Goal: Find specific page/section: Find specific page/section

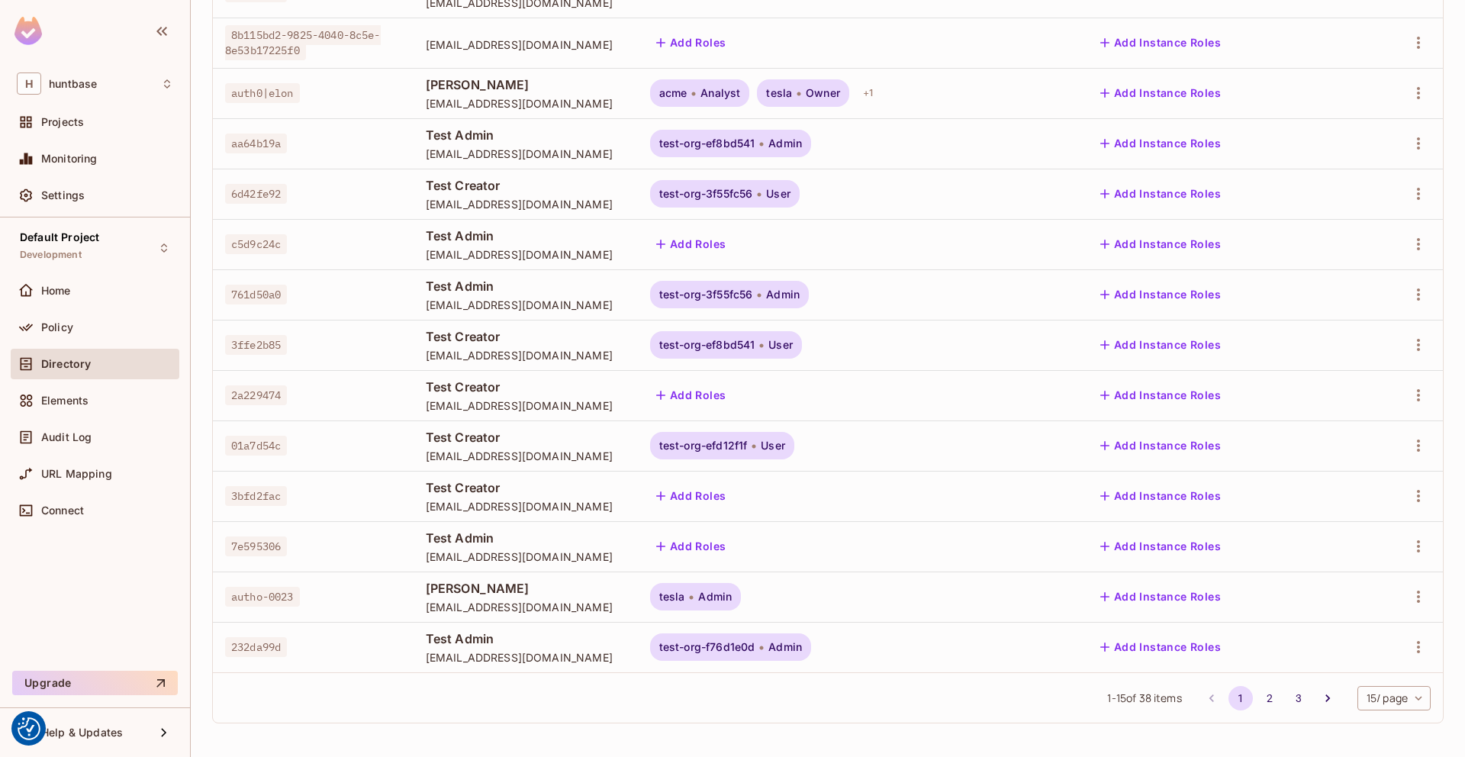
scroll to position [305, 0]
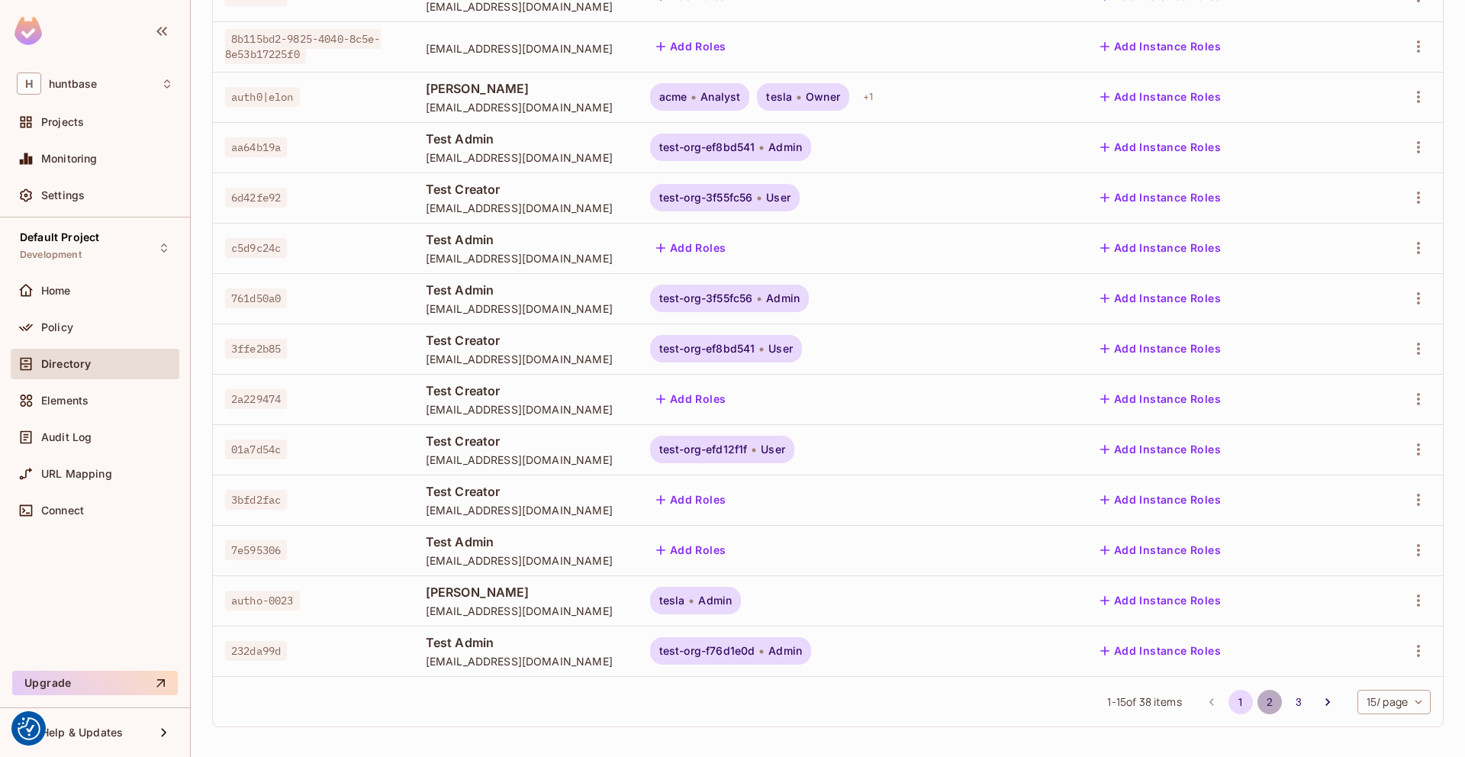
click at [1261, 701] on button "2" at bounding box center [1269, 702] width 24 height 24
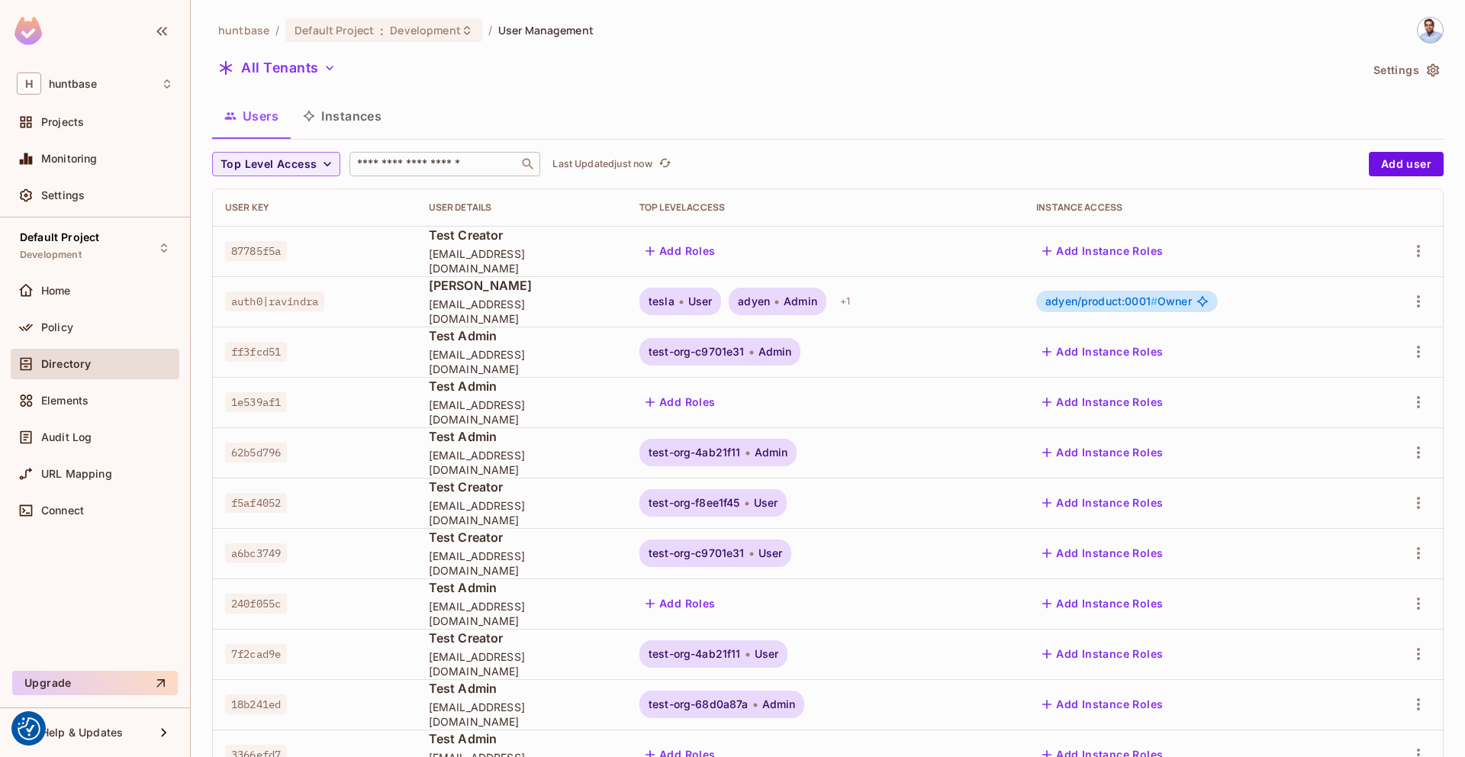
click at [409, 163] on input "text" at bounding box center [434, 163] width 160 height 15
click at [526, 163] on icon at bounding box center [527, 163] width 15 height 15
click at [304, 165] on span "Top Level Access" at bounding box center [269, 164] width 96 height 19
click at [501, 119] on div at bounding box center [732, 378] width 1465 height 757
click at [324, 76] on button "All Tenants" at bounding box center [277, 68] width 130 height 24
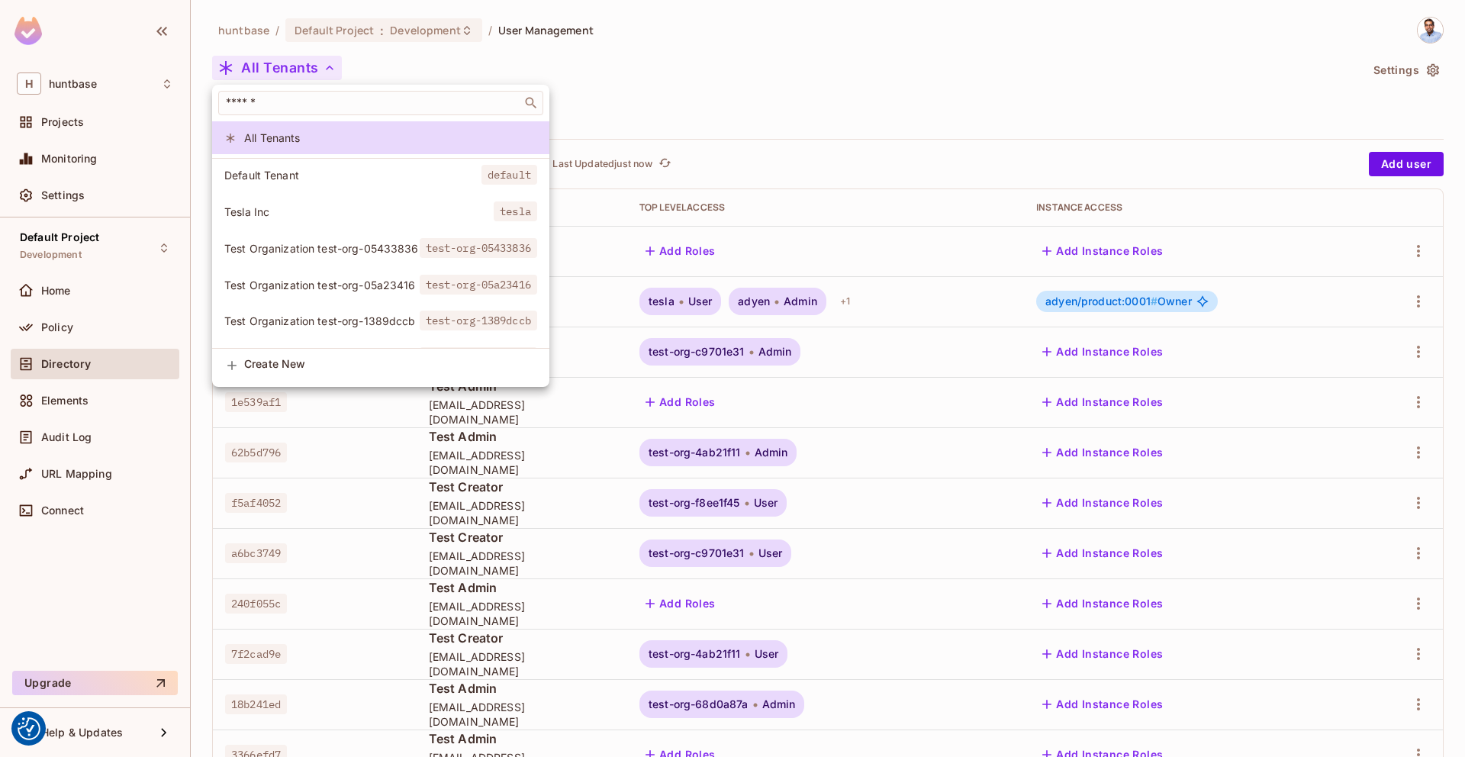
click at [680, 78] on div at bounding box center [732, 378] width 1465 height 757
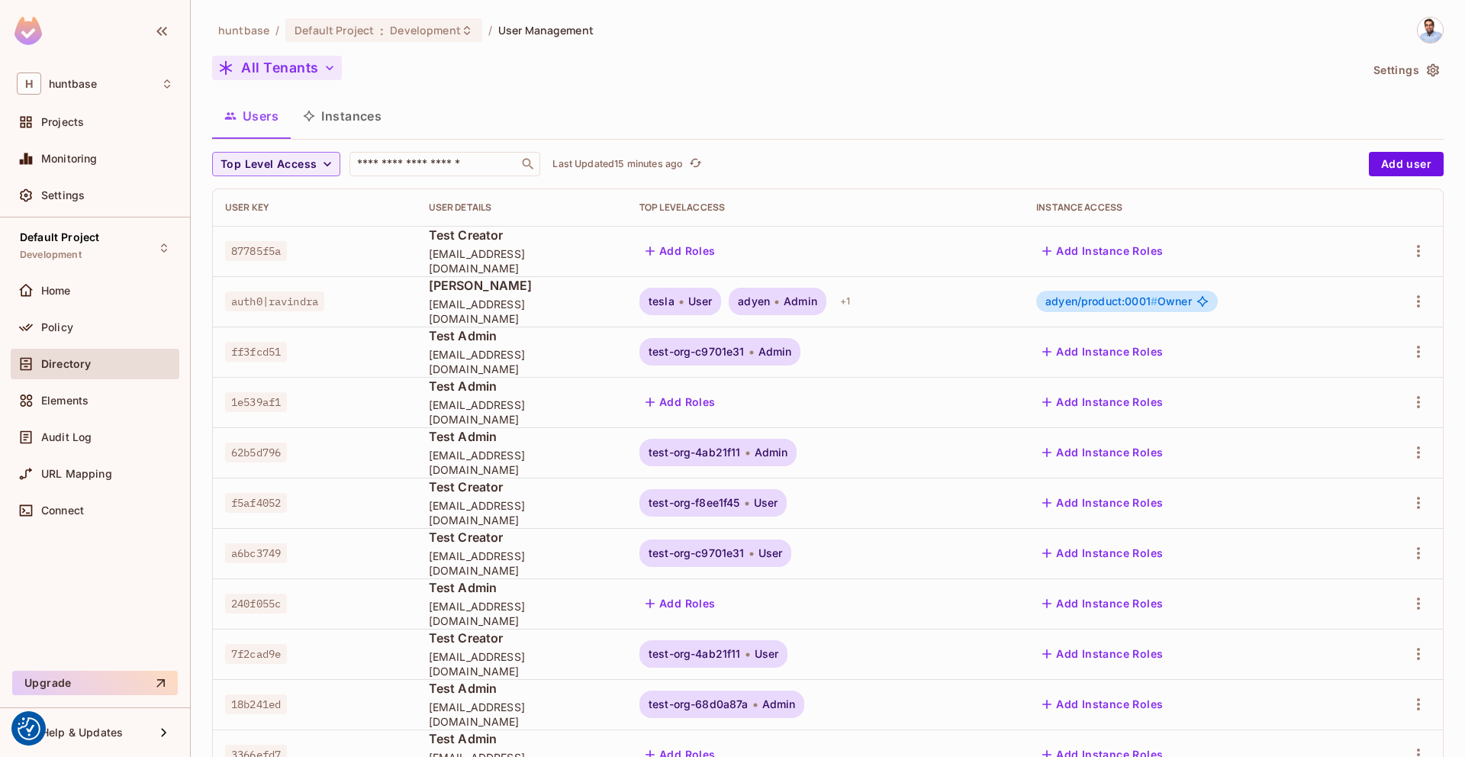
click at [312, 71] on button "All Tenants" at bounding box center [277, 68] width 130 height 24
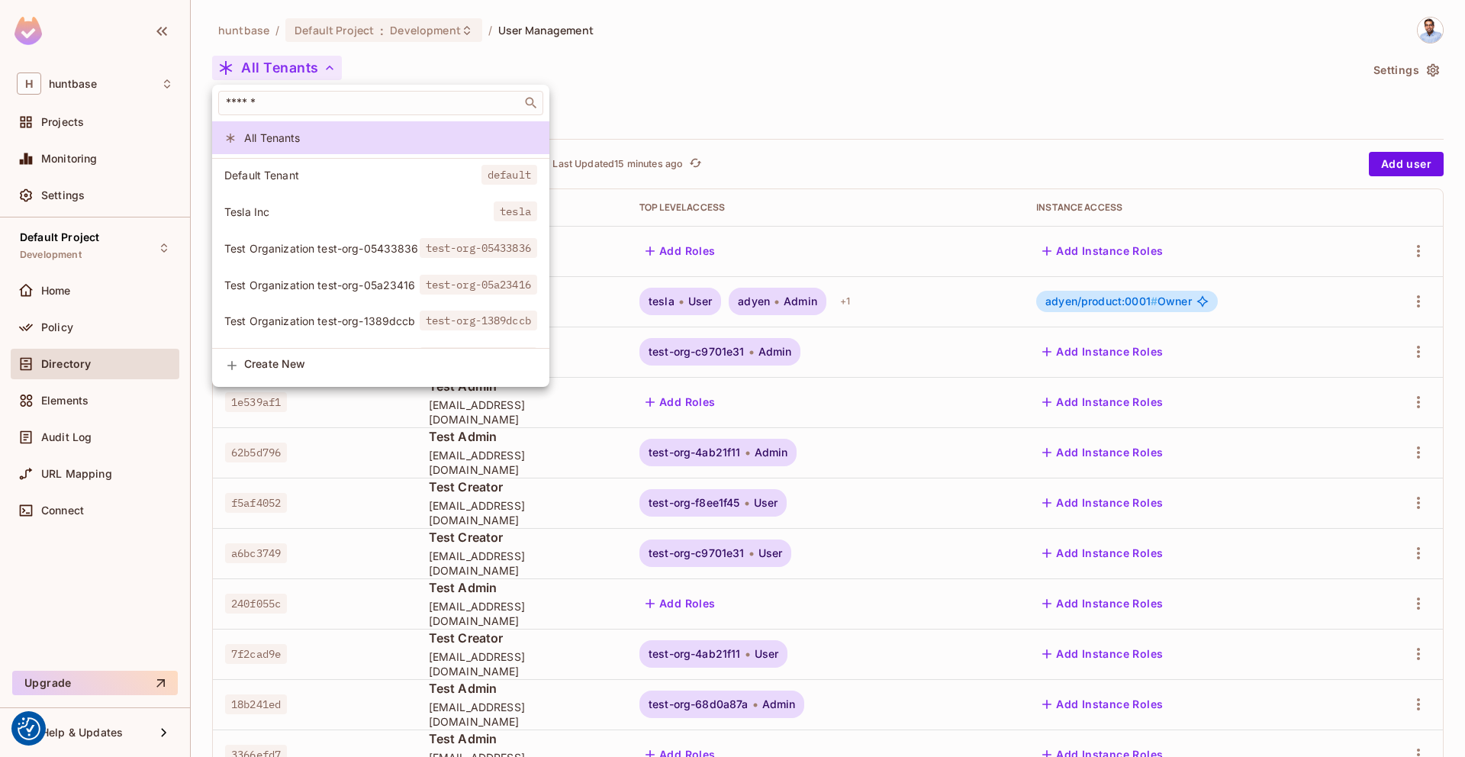
click at [768, 36] on div at bounding box center [732, 378] width 1465 height 757
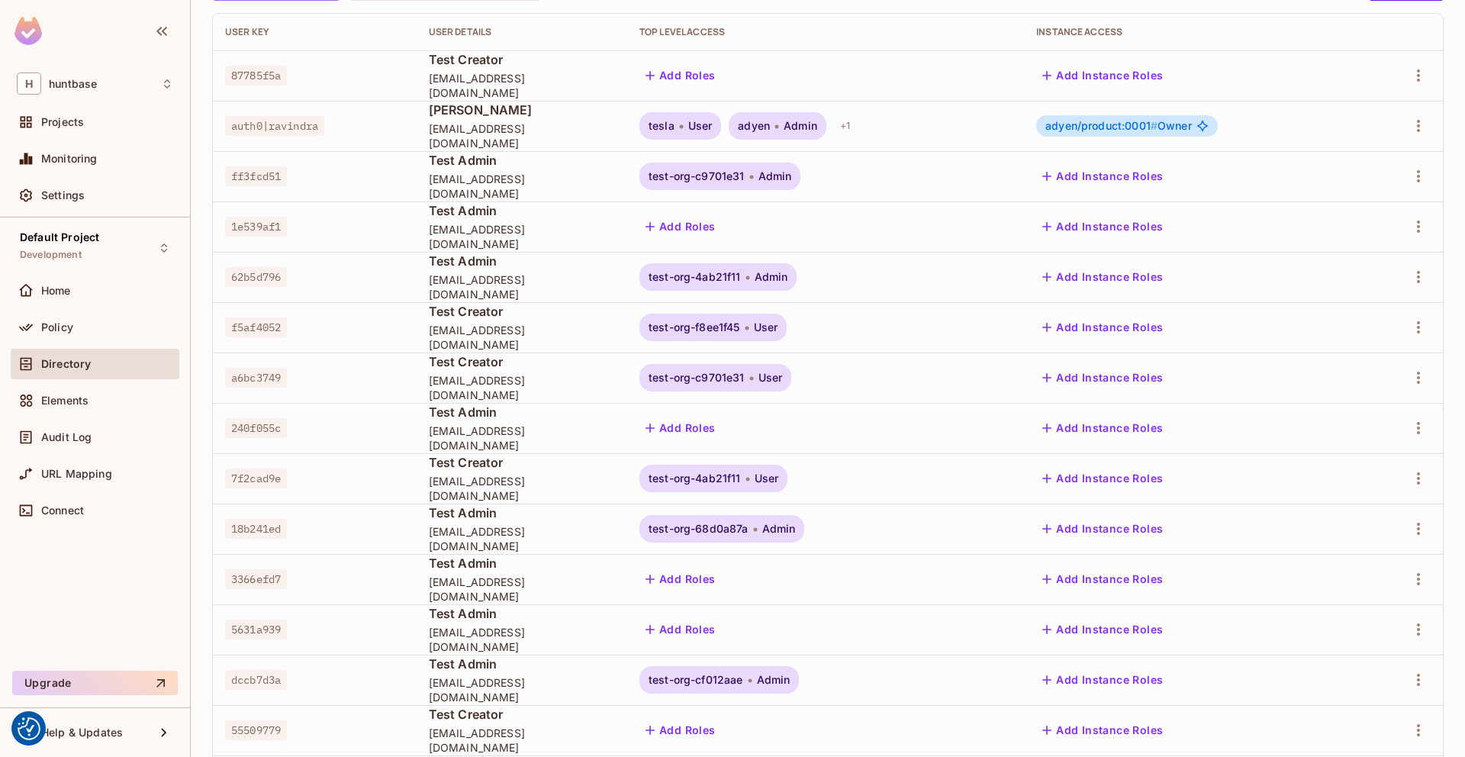
scroll to position [309, 0]
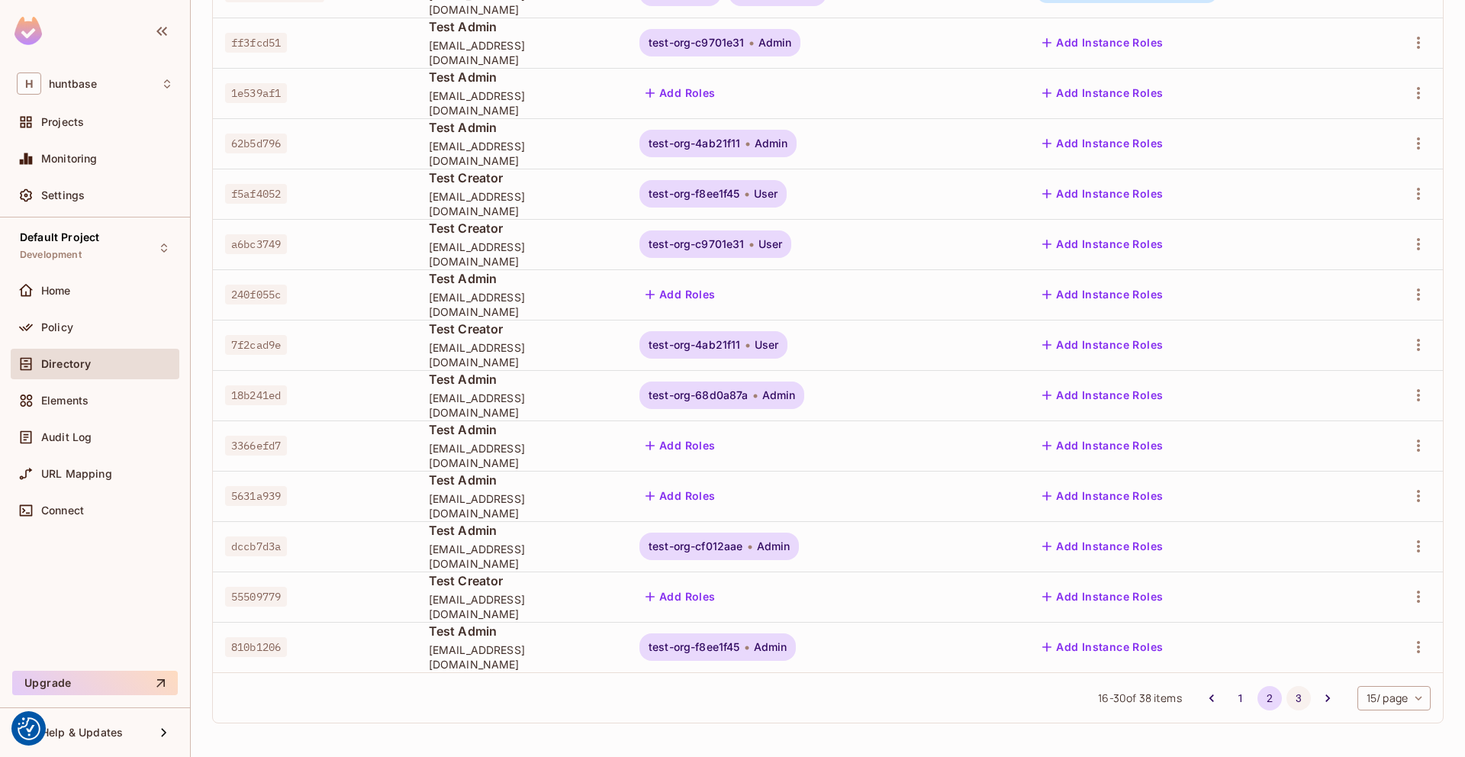
click at [1289, 699] on button "3" at bounding box center [1298, 698] width 24 height 24
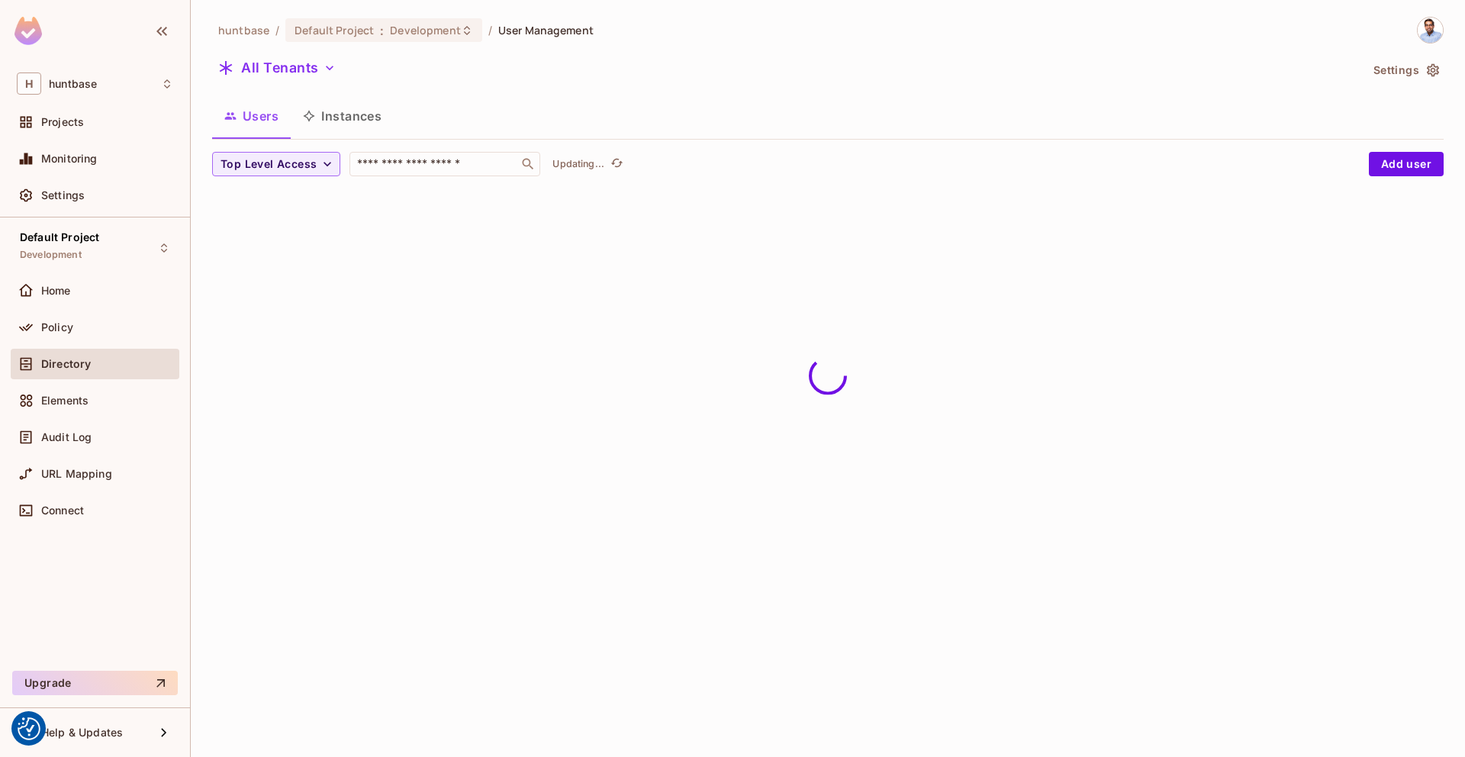
scroll to position [0, 0]
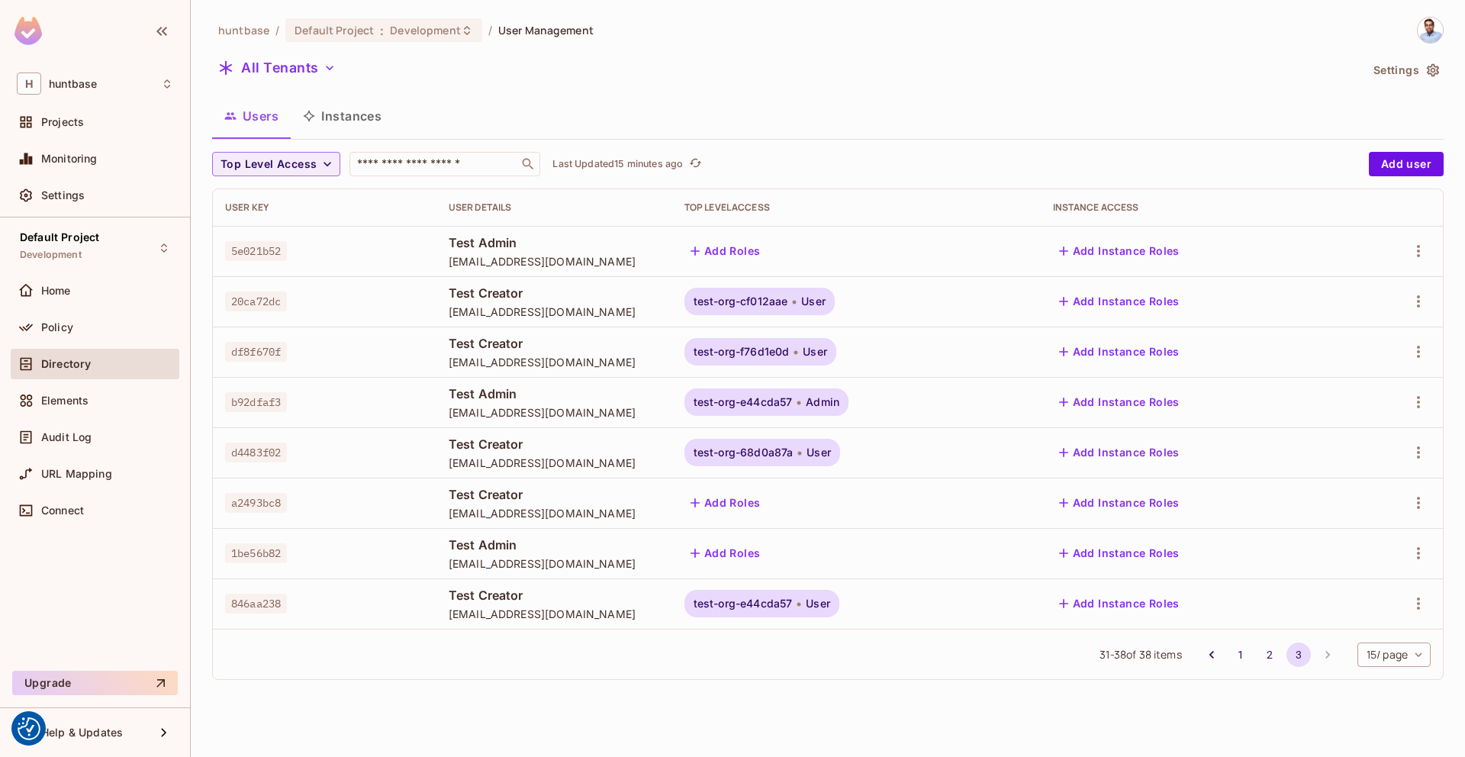
click at [1235, 652] on button "1" at bounding box center [1240, 654] width 24 height 24
